Goal: Information Seeking & Learning: Find contact information

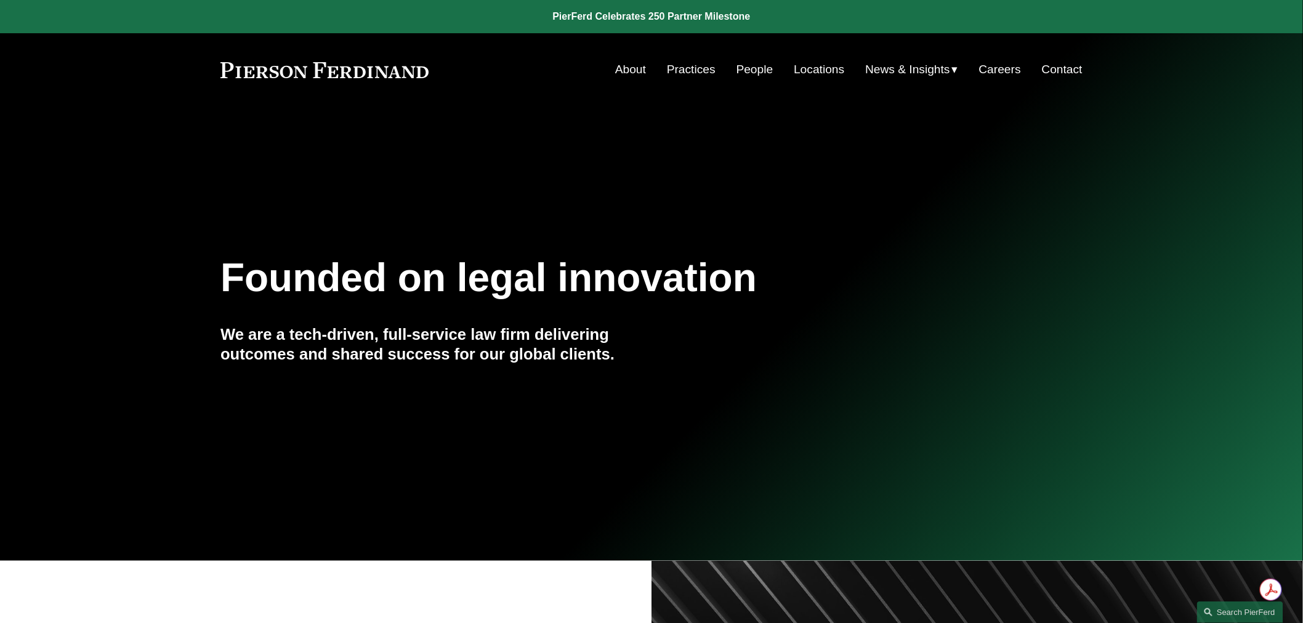
click at [816, 75] on link "Locations" at bounding box center [819, 69] width 50 height 23
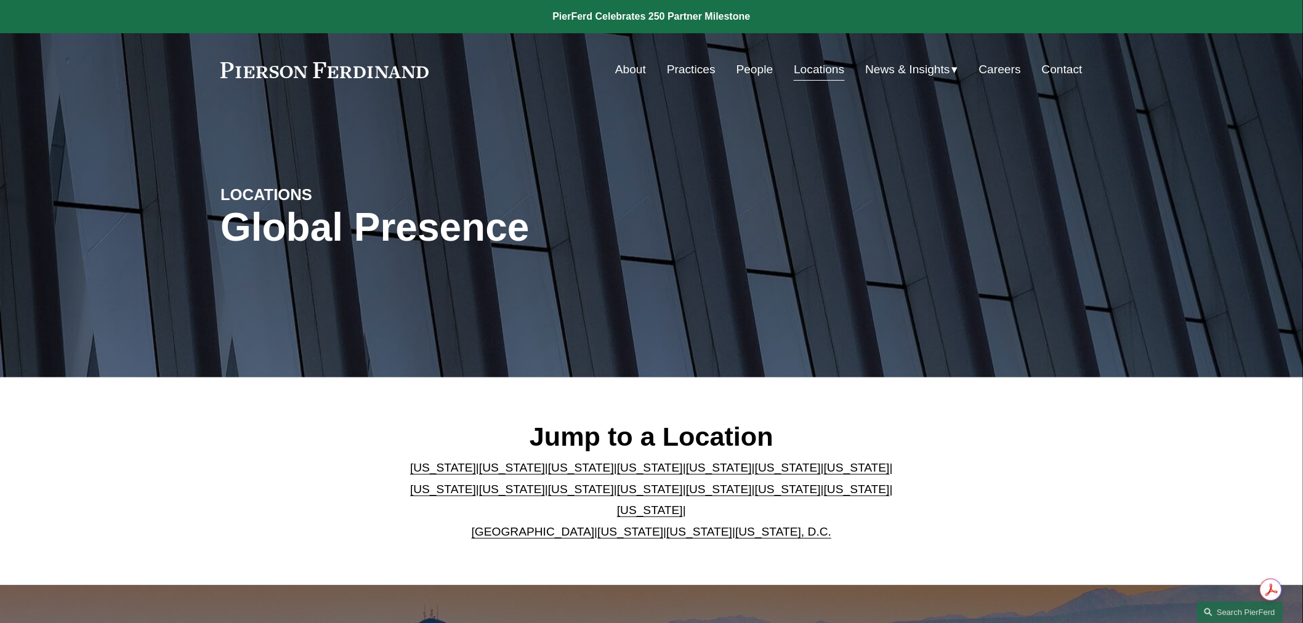
click at [617, 496] on link "New York" at bounding box center [650, 489] width 66 height 13
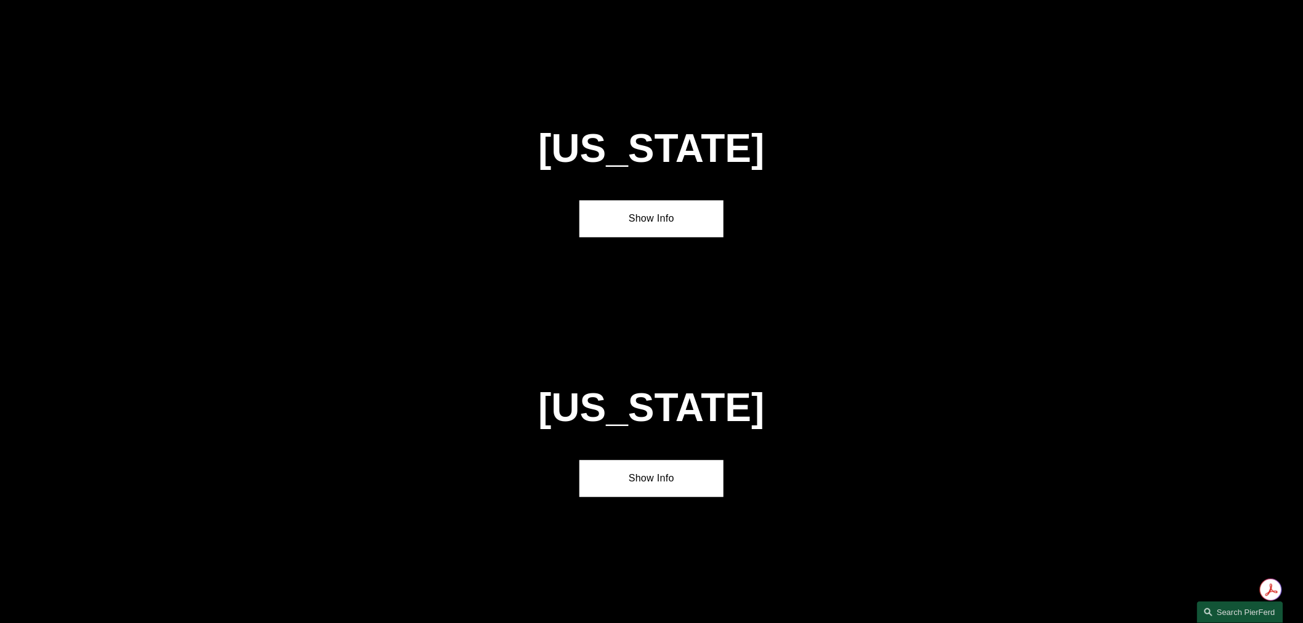
scroll to position [3178, 0]
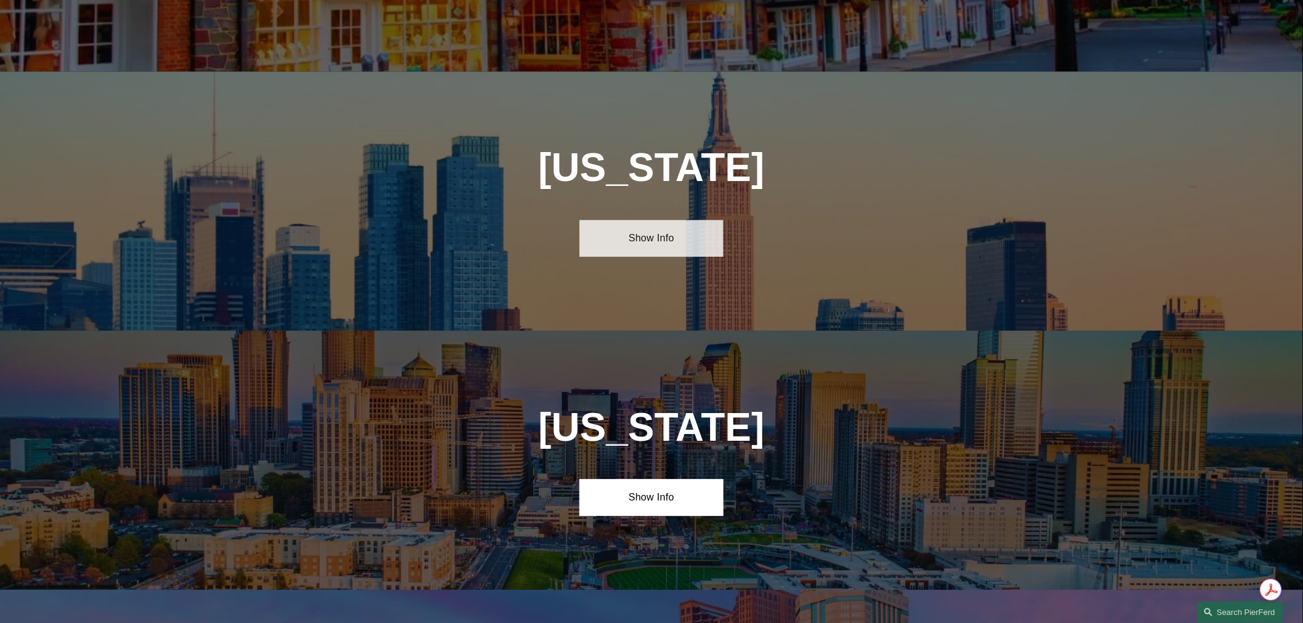
click at [669, 220] on link "Show Info" at bounding box center [650, 238] width 143 height 37
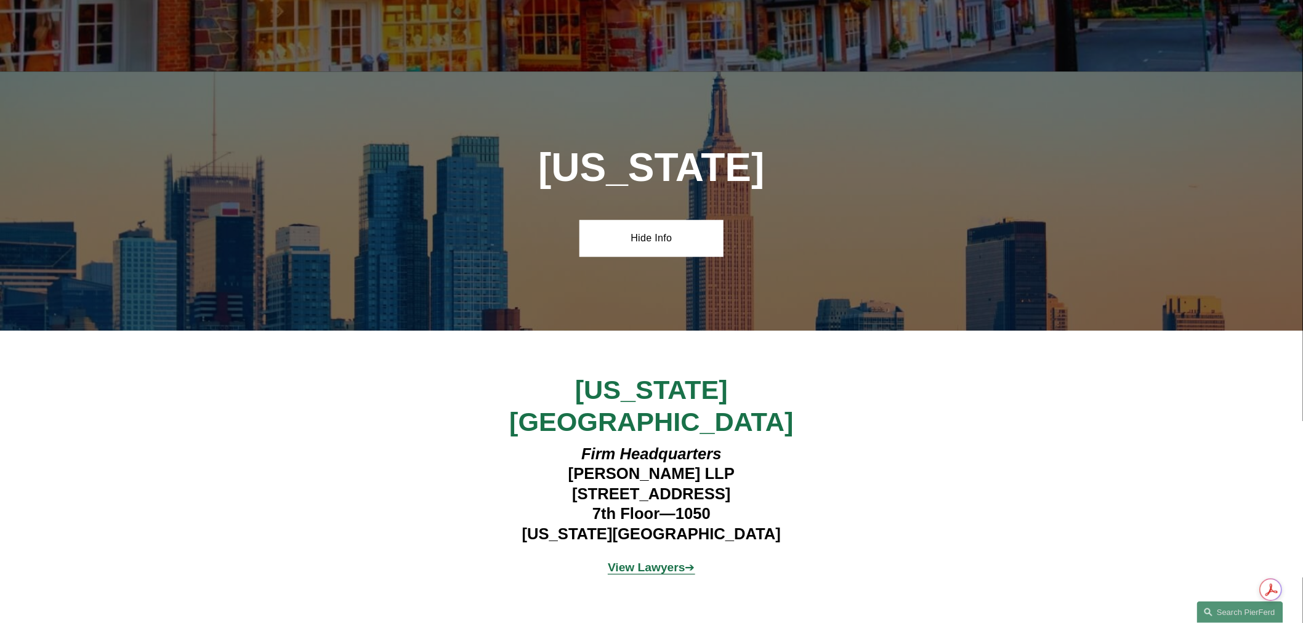
drag, startPoint x: 576, startPoint y: 394, endPoint x: 765, endPoint y: 392, distance: 189.1
click at [765, 444] on h4 "Firm Headquarters Pierson Ferdinand LLP 1270 Avenue of the Americas 7th Floor—1…" at bounding box center [651, 494] width 359 height 100
copy h4 "1270 Avenue of the Americas"
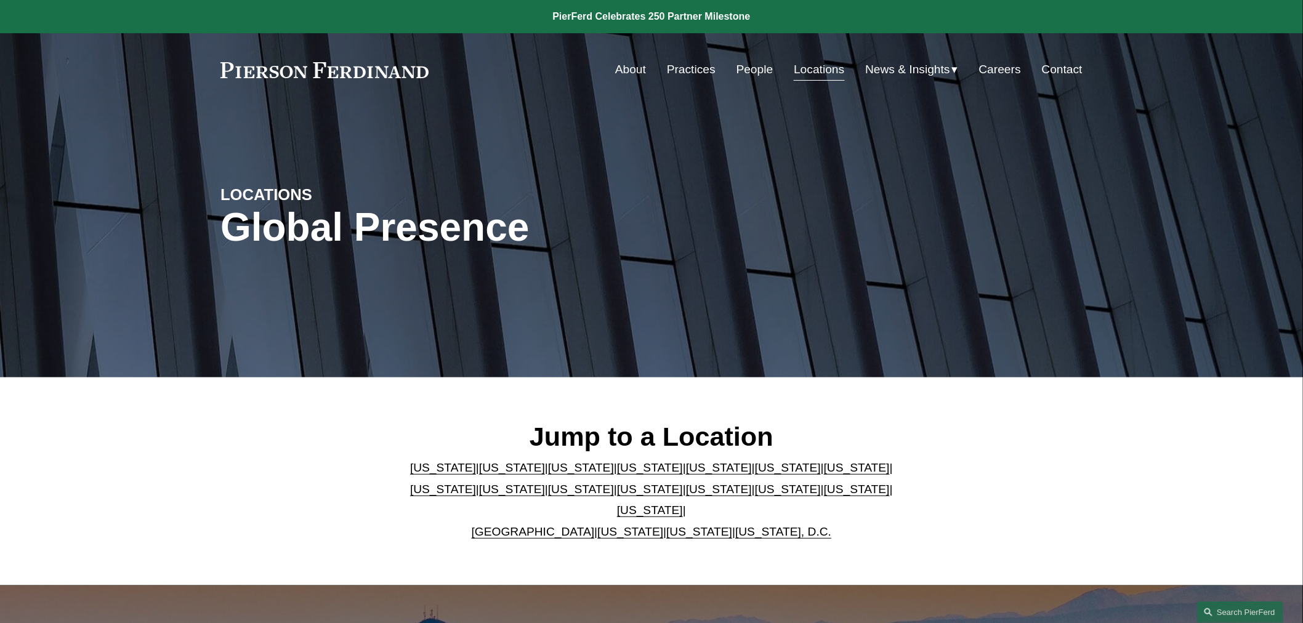
drag, startPoint x: 785, startPoint y: 22, endPoint x: 1020, endPoint y: 443, distance: 482.7
click at [1020, 443] on div "Jump to a Location Arizona | California | Colorado | Delaware | Florida | Georg…" at bounding box center [651, 482] width 1303 height 122
